Goal: Transaction & Acquisition: Purchase product/service

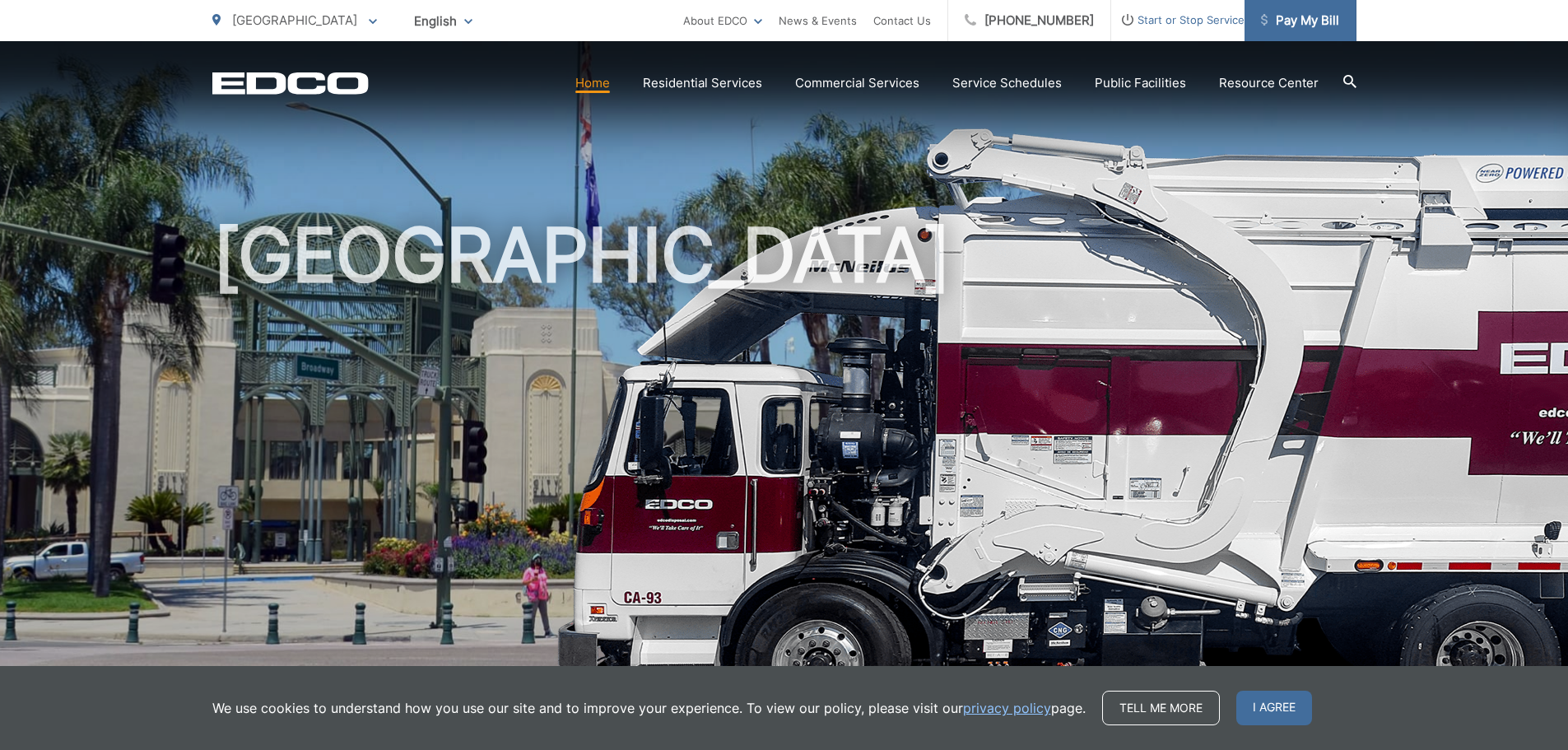
click at [1289, 19] on span "Pay My Bill" at bounding box center [1300, 20] width 78 height 19
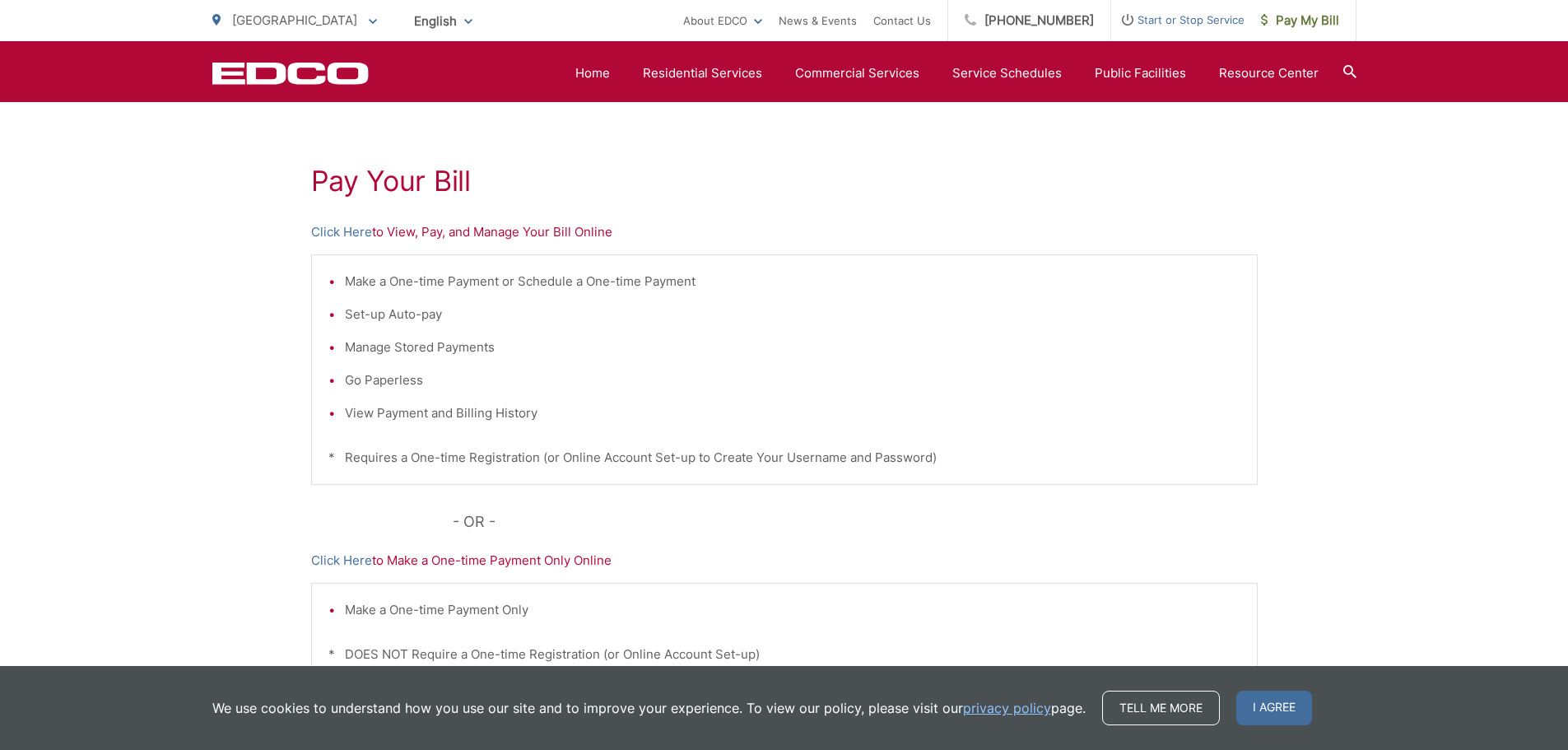
scroll to position [256, 0]
click at [431, 239] on p "Click Here to View, Pay, and Manage Your Bill Online" at bounding box center [784, 239] width 946 height 19
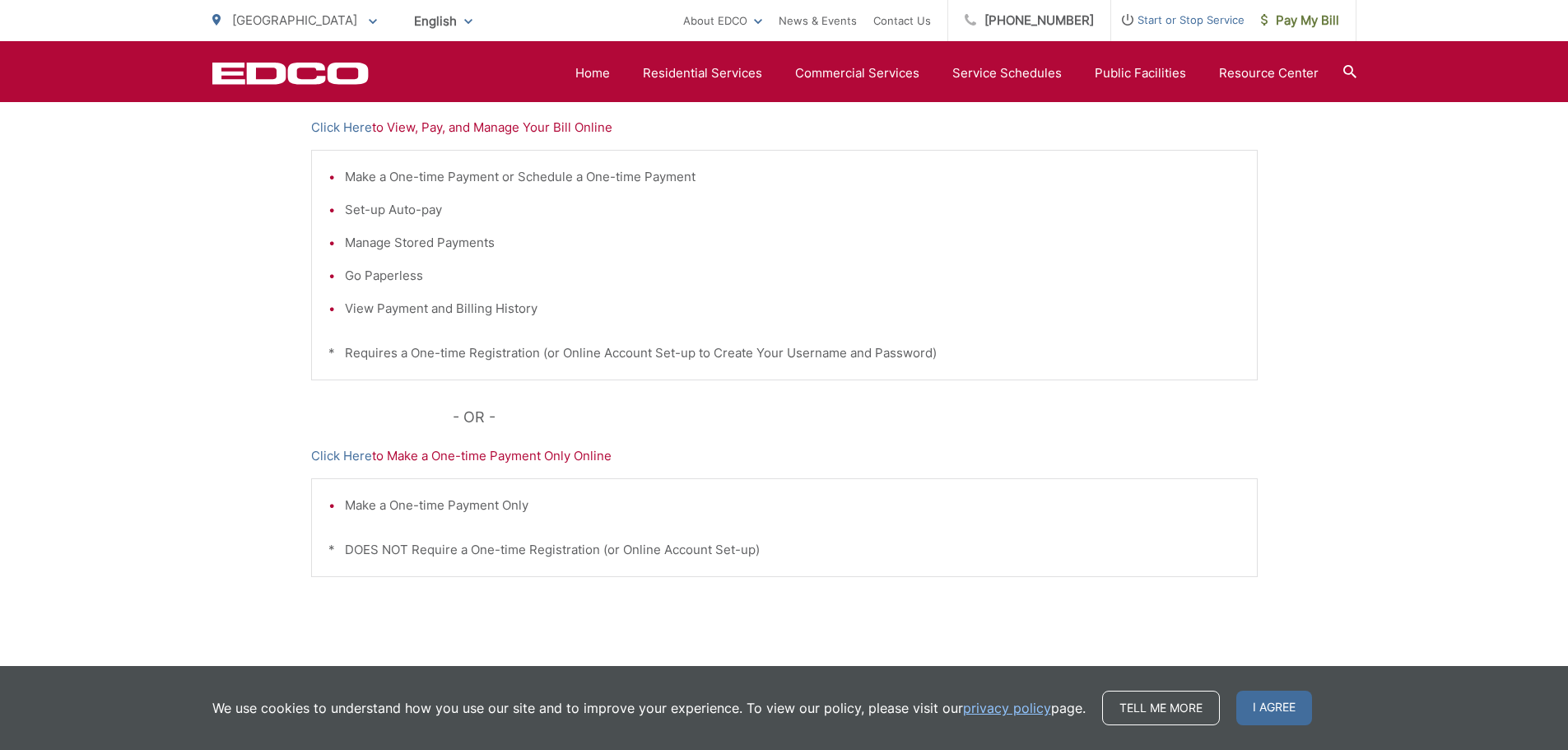
scroll to position [339, 0]
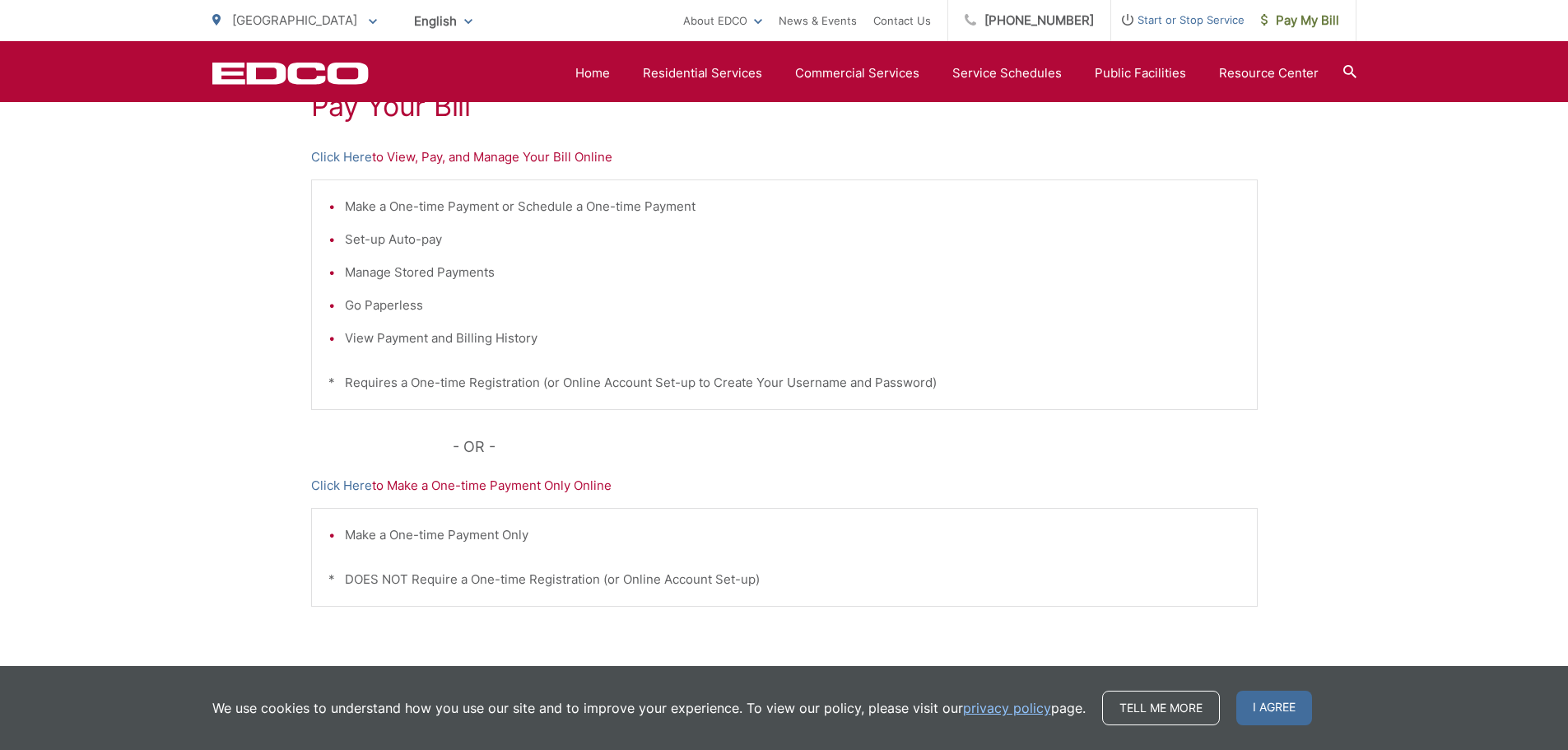
click at [454, 332] on li "View Payment and Billing History" at bounding box center [792, 338] width 895 height 19
click at [443, 157] on p "Click Here to View, Pay, and Manage Your Bill Online" at bounding box center [784, 157] width 946 height 19
click at [411, 158] on p "Click Here to View, Pay, and Manage Your Bill Online" at bounding box center [784, 157] width 946 height 19
drag, startPoint x: 546, startPoint y: 157, endPoint x: 558, endPoint y: 154, distance: 12.4
click at [551, 157] on p "Click Here to View, Pay, and Manage Your Bill Online" at bounding box center [784, 157] width 946 height 19
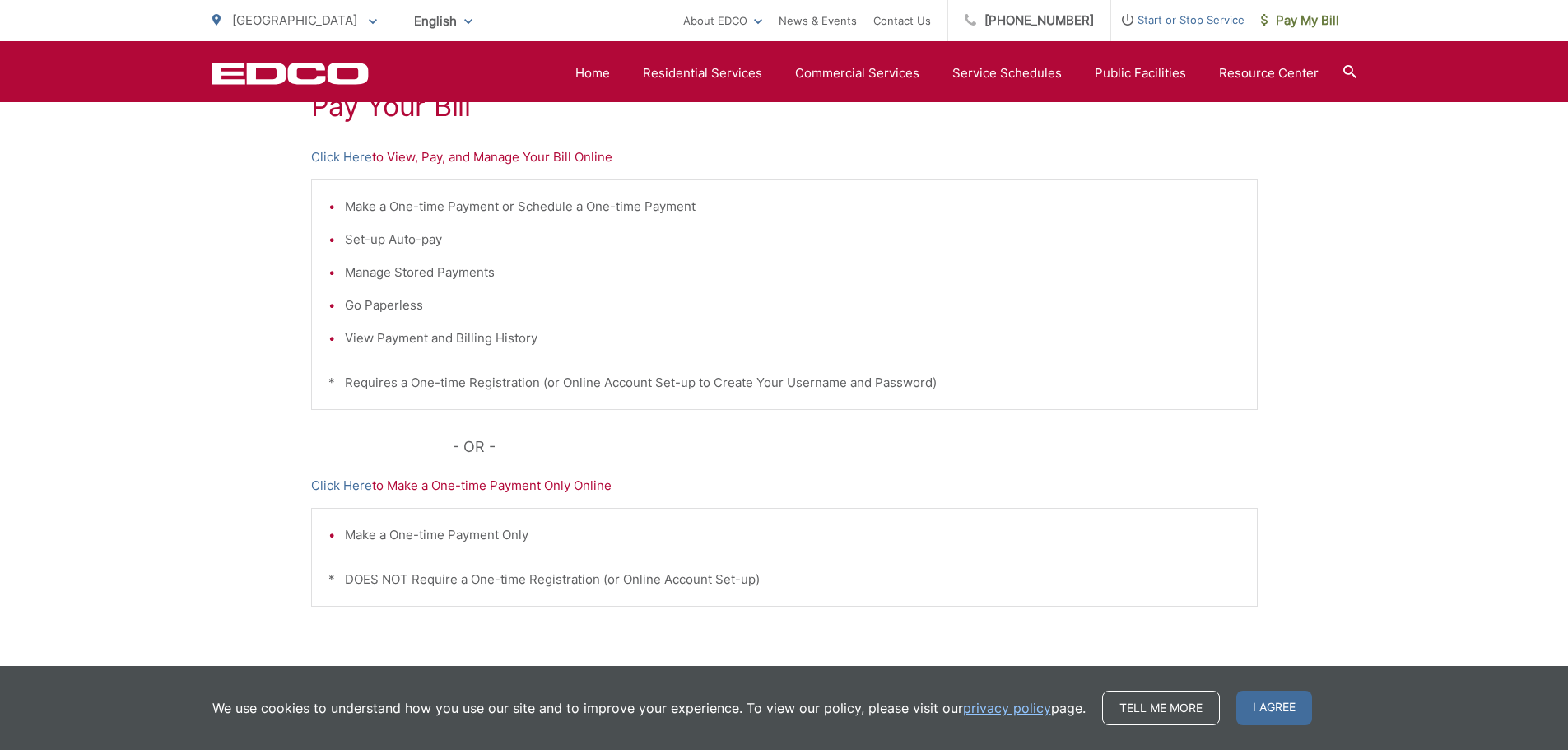
click at [580, 155] on p "Click Here to View, Pay, and Manage Your Bill Online" at bounding box center [784, 157] width 946 height 19
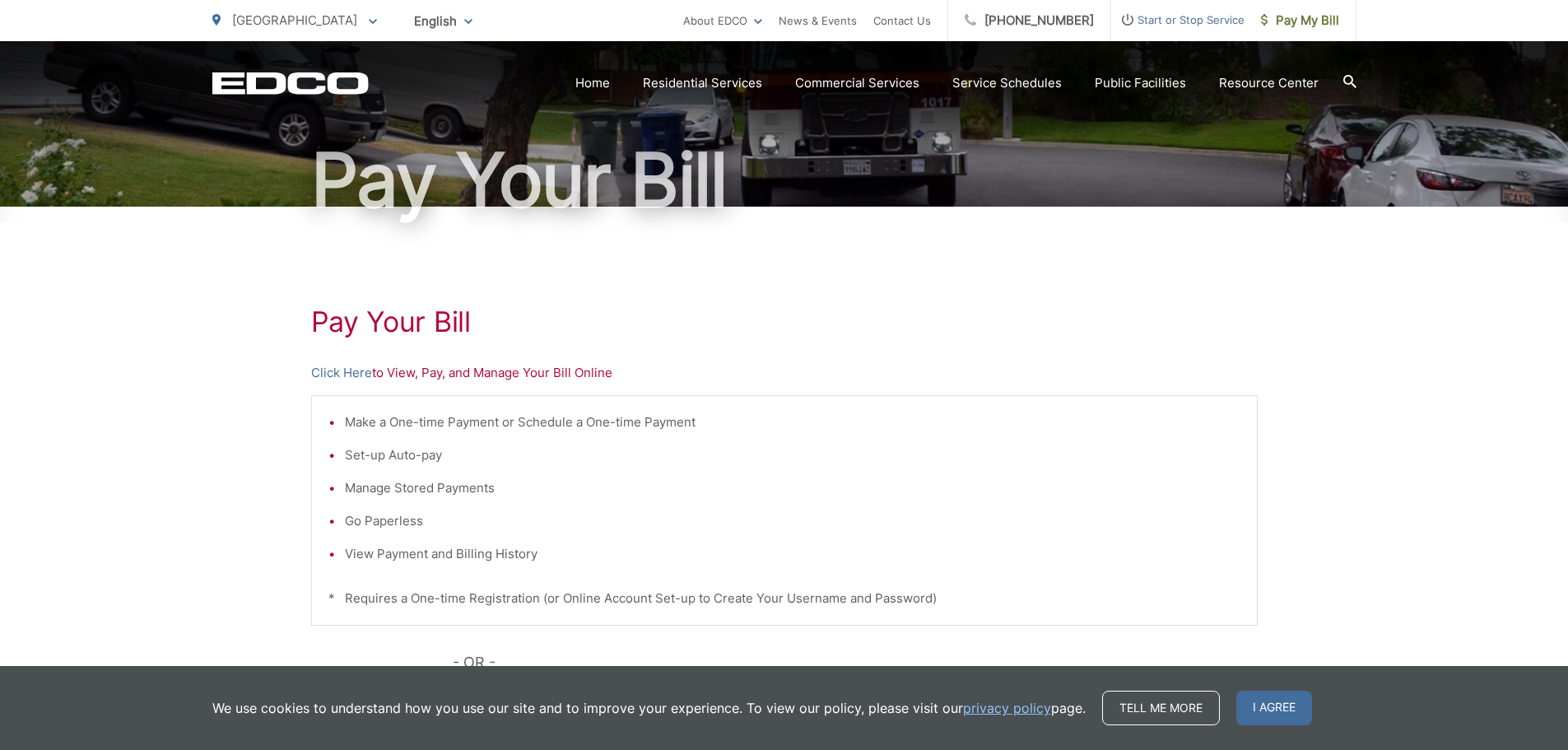
scroll to position [0, 0]
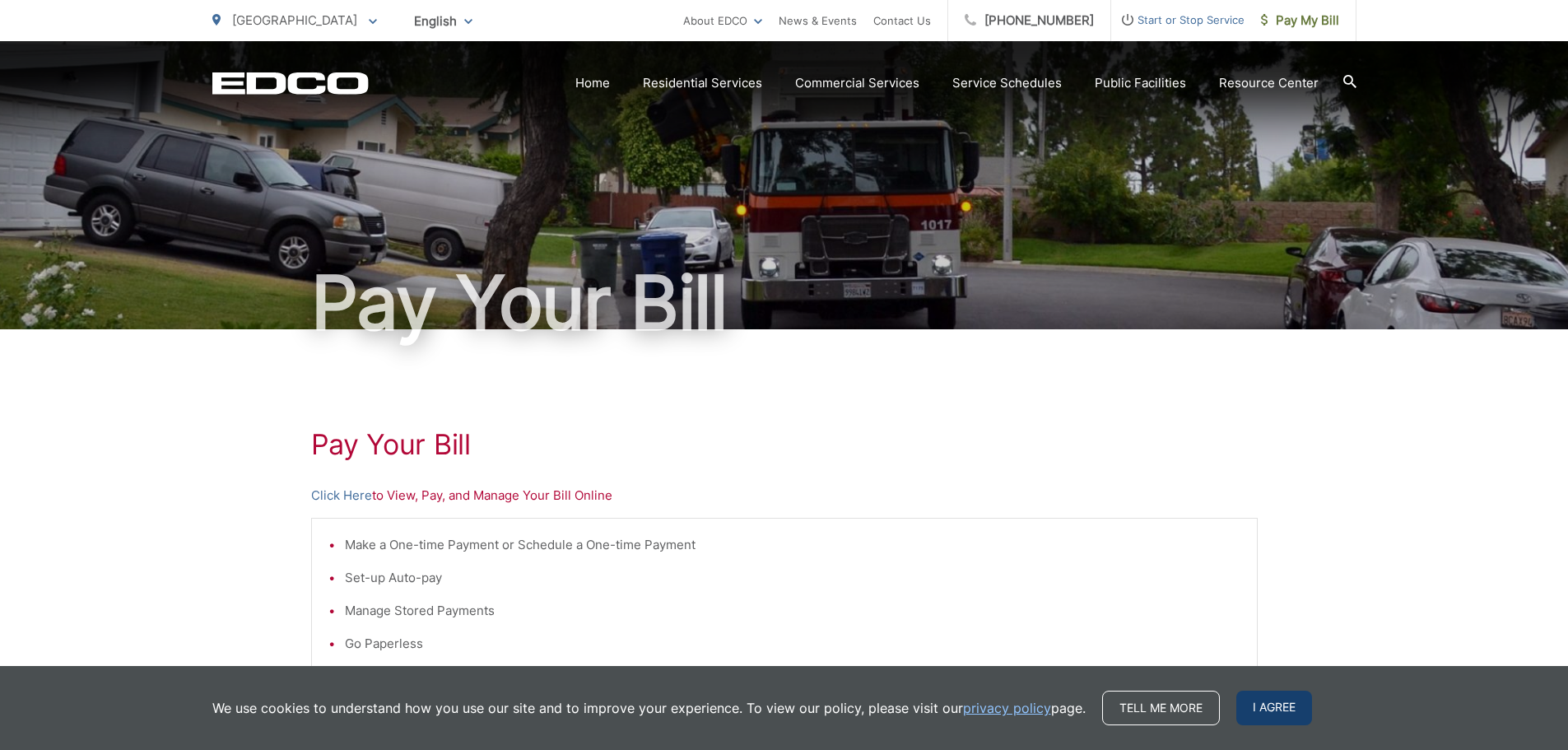
click at [1265, 698] on span "I agree" at bounding box center [1275, 707] width 76 height 34
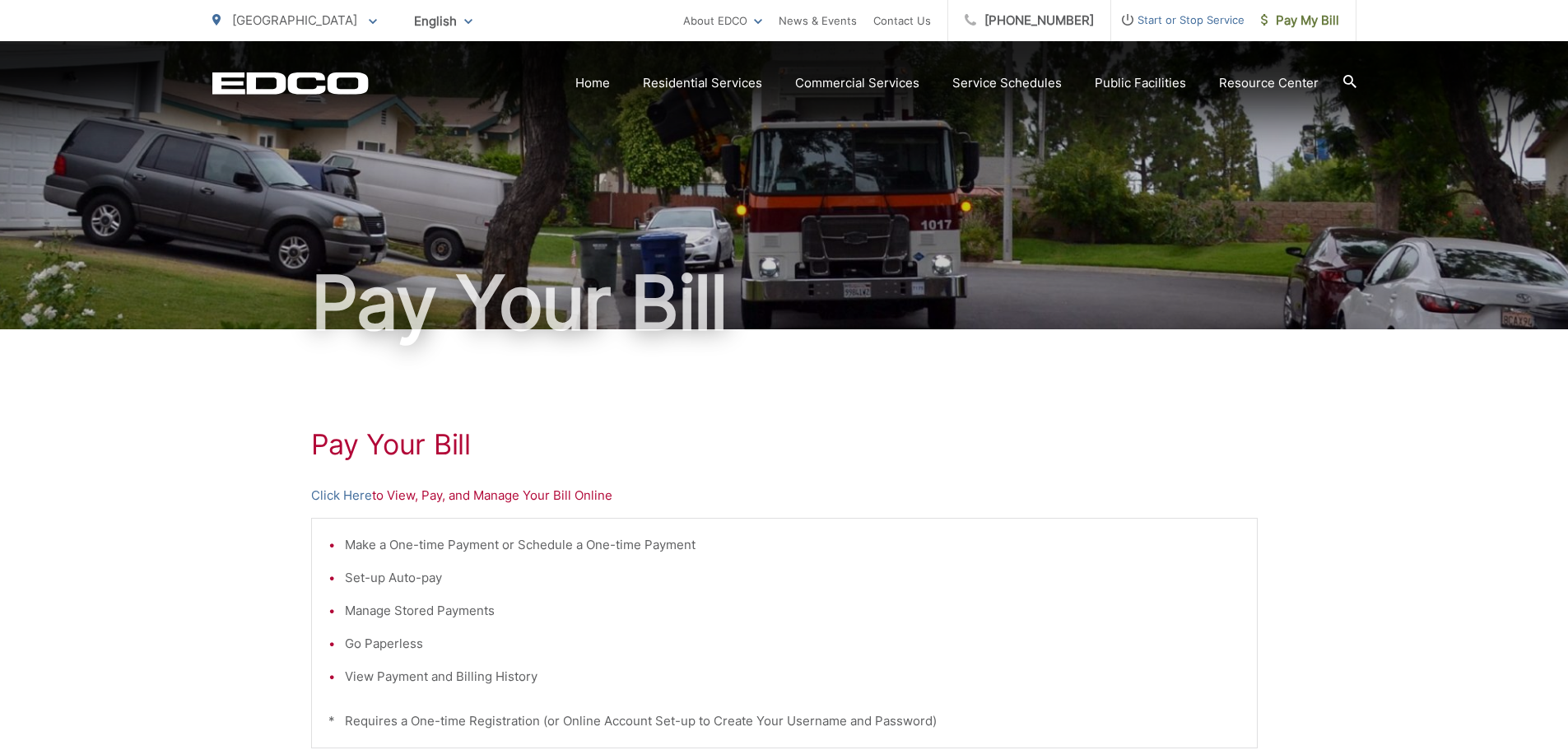
click at [433, 17] on span "English" at bounding box center [443, 20] width 84 height 29
click at [420, 55] on div "English" at bounding box center [443, 57] width 50 height 17
click at [320, 19] on span "[GEOGRAPHIC_DATA]" at bounding box center [294, 19] width 125 height 16
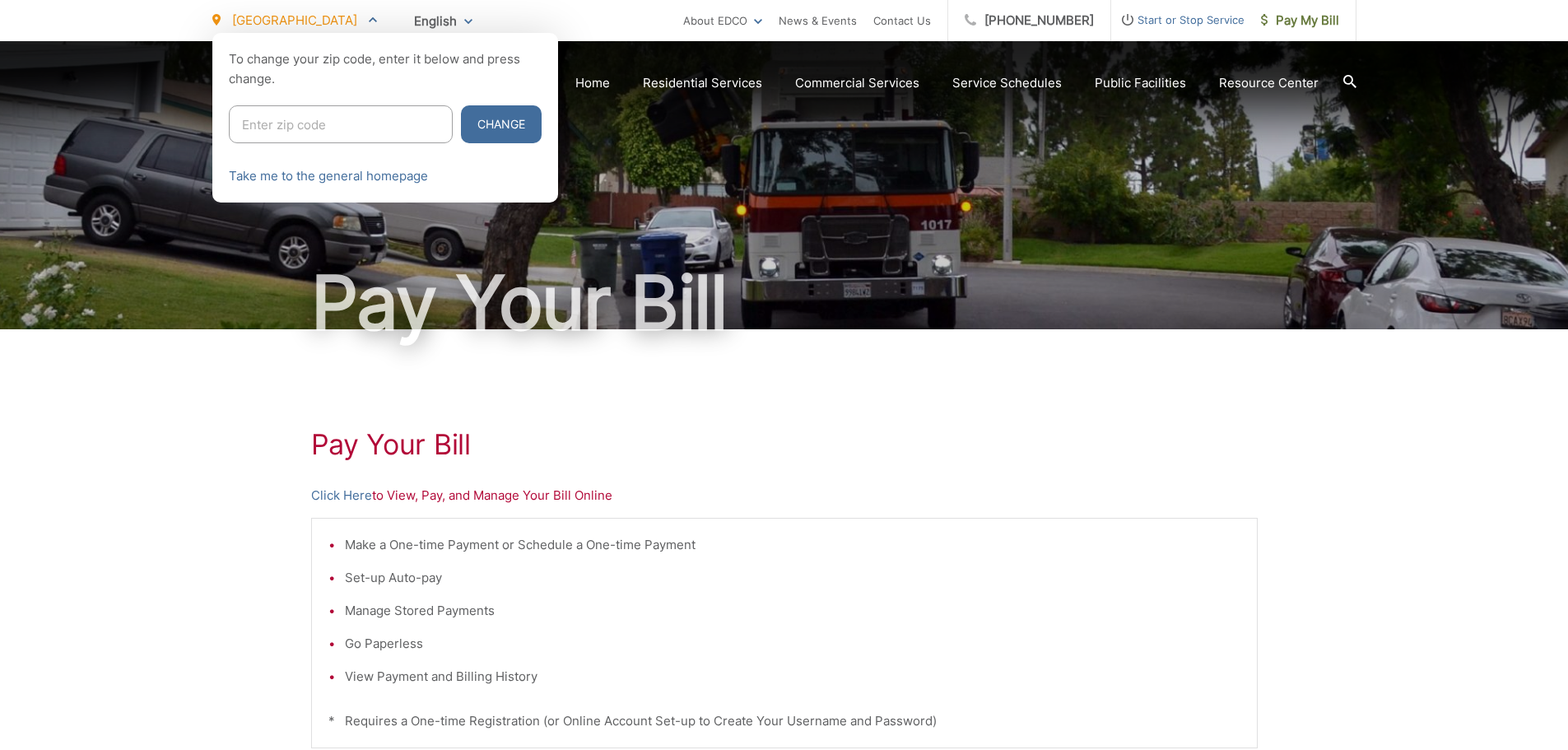
click at [287, 122] on input "Enter zip code" at bounding box center [341, 124] width 224 height 38
type input "92026"
click at [466, 121] on button "Change" at bounding box center [501, 124] width 81 height 38
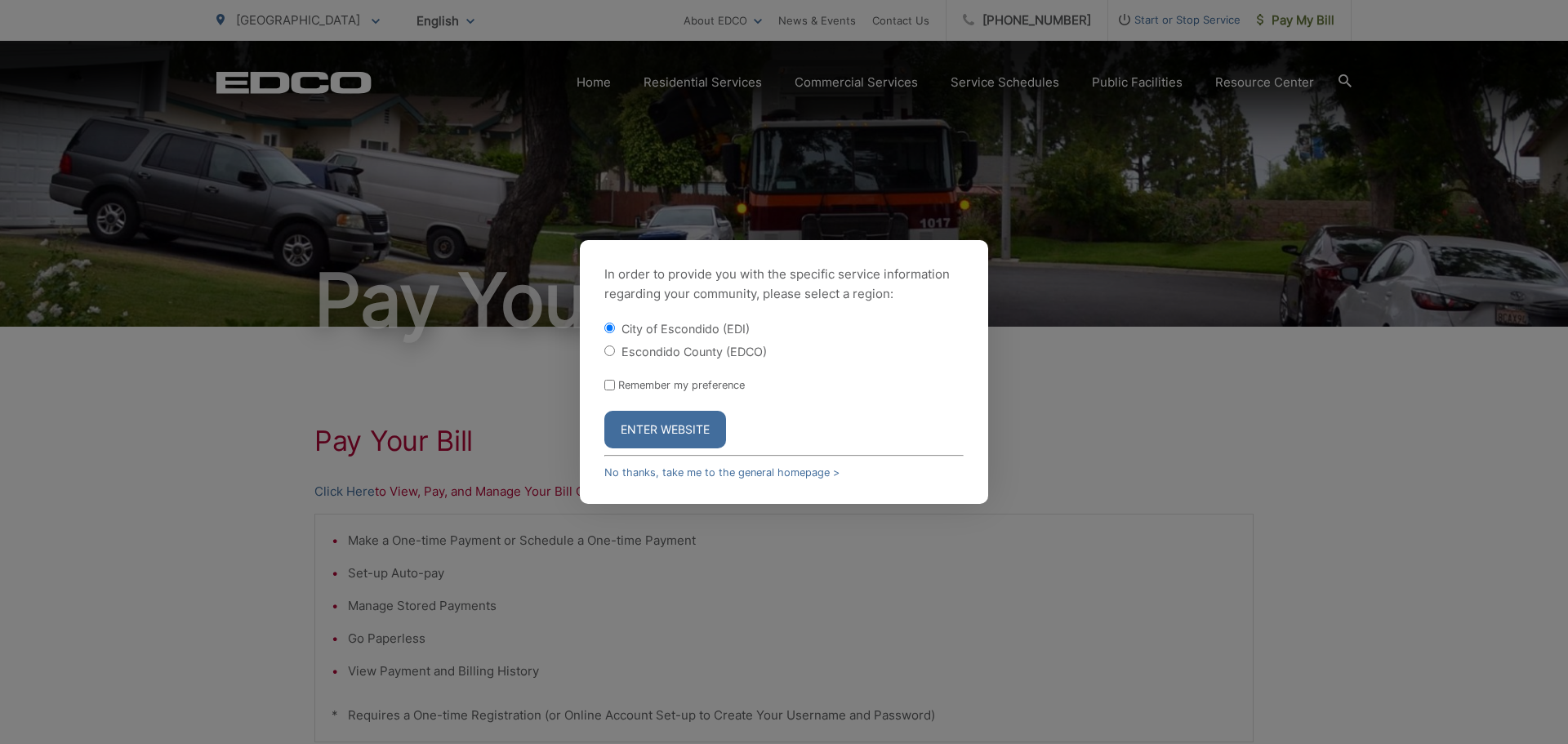
click at [651, 427] on button "Enter Website" at bounding box center [665, 429] width 121 height 38
